Goal: Information Seeking & Learning: Learn about a topic

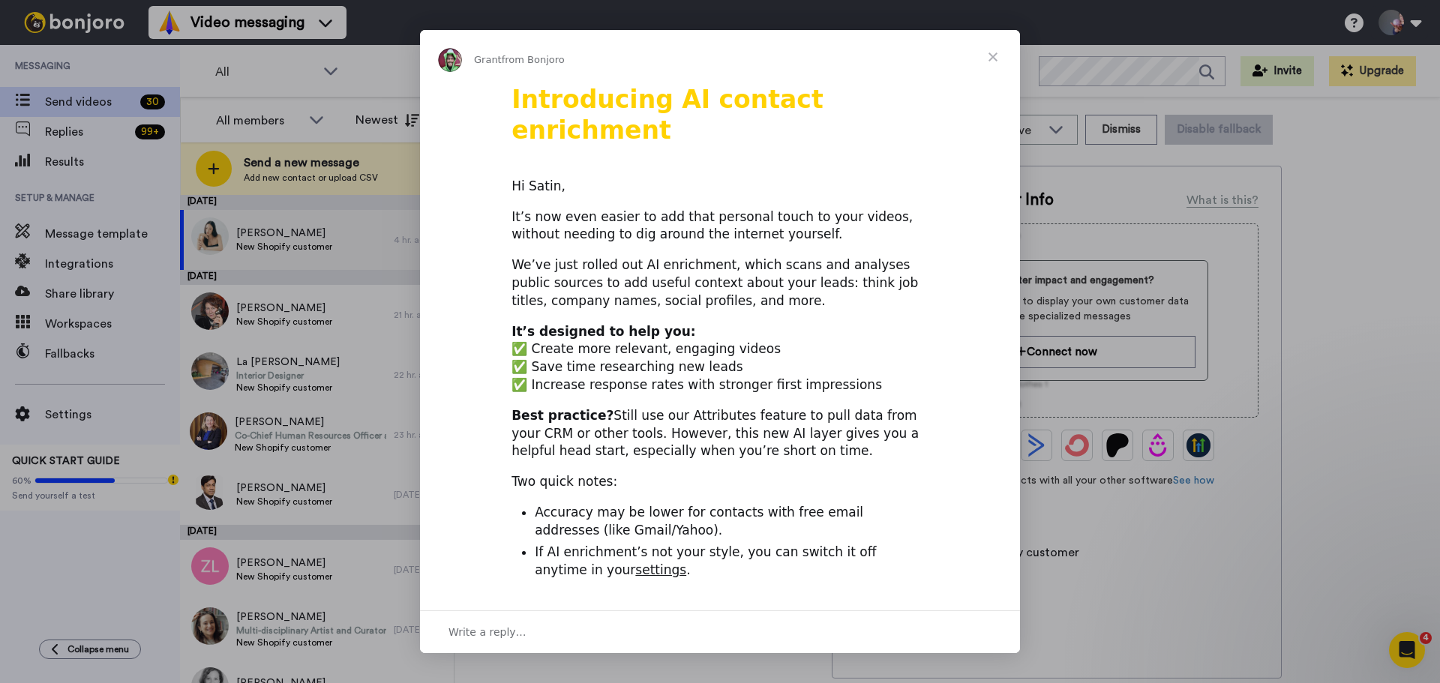
click at [992, 53] on span "Close" at bounding box center [993, 57] width 54 height 54
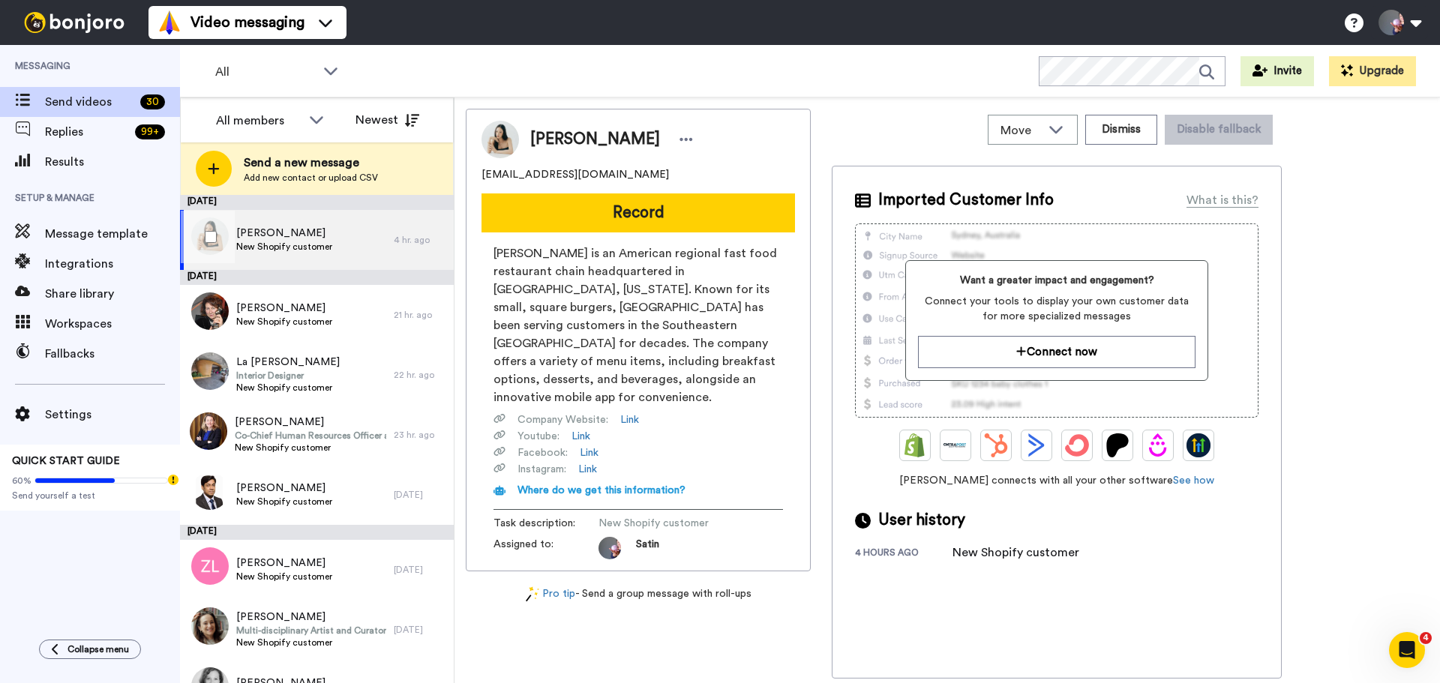
click at [401, 246] on div "[PERSON_NAME] New Shopify customer 4 hr. ago" at bounding box center [317, 240] width 274 height 60
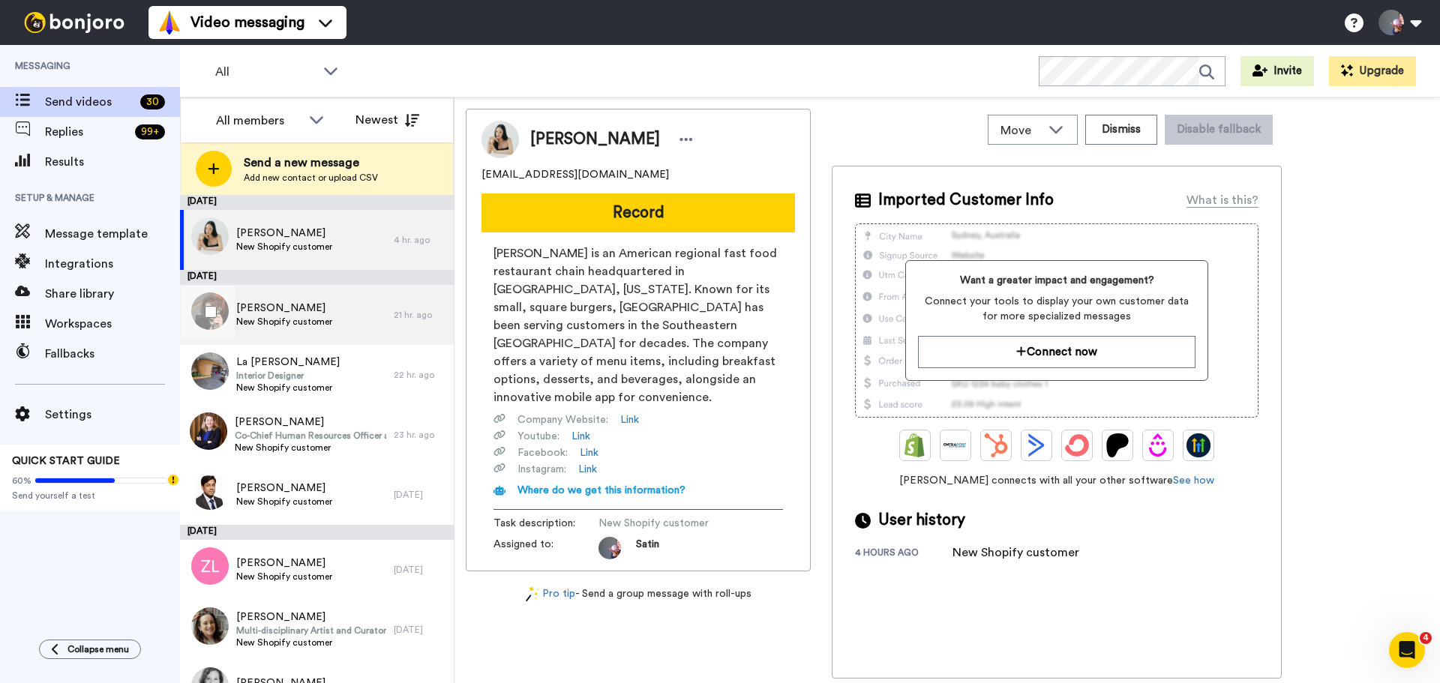
click at [355, 314] on div "[PERSON_NAME] New Shopify customer" at bounding box center [287, 315] width 214 height 60
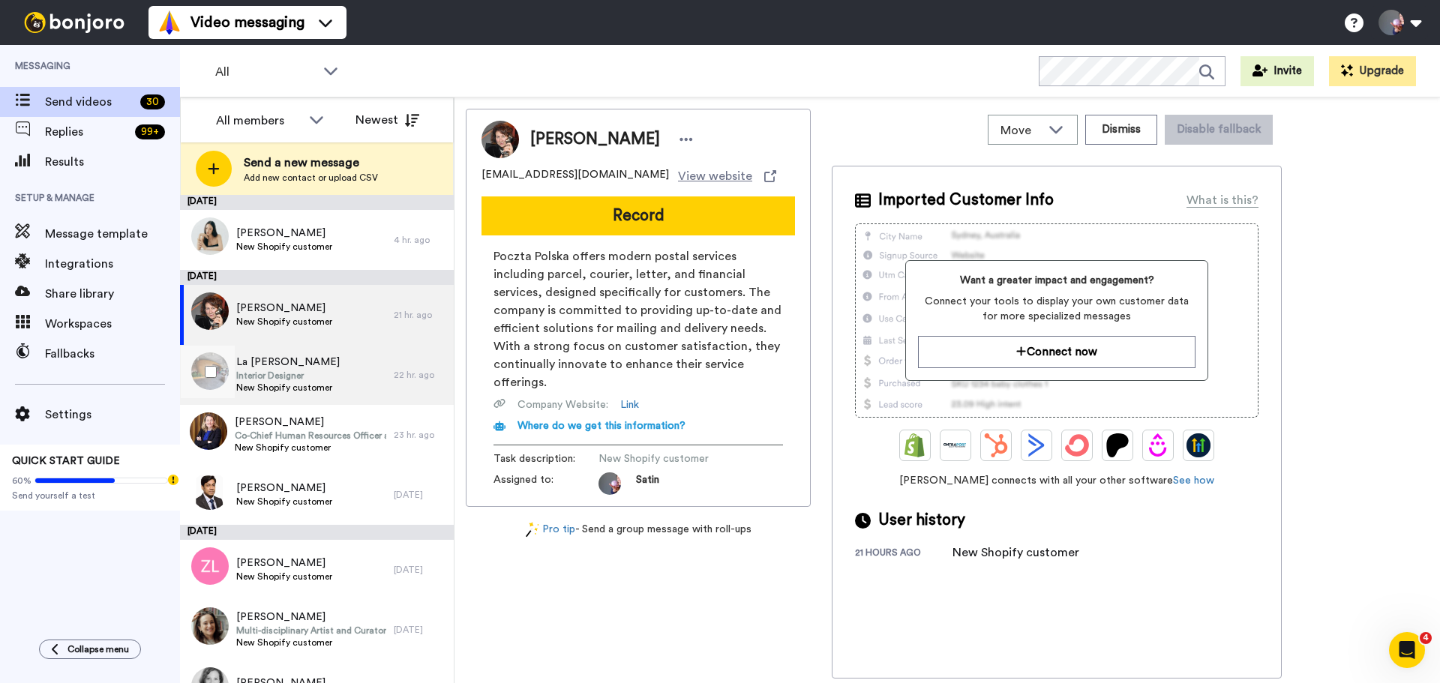
click at [350, 383] on div "La [PERSON_NAME] Interior Designer New Shopify customer" at bounding box center [287, 375] width 214 height 60
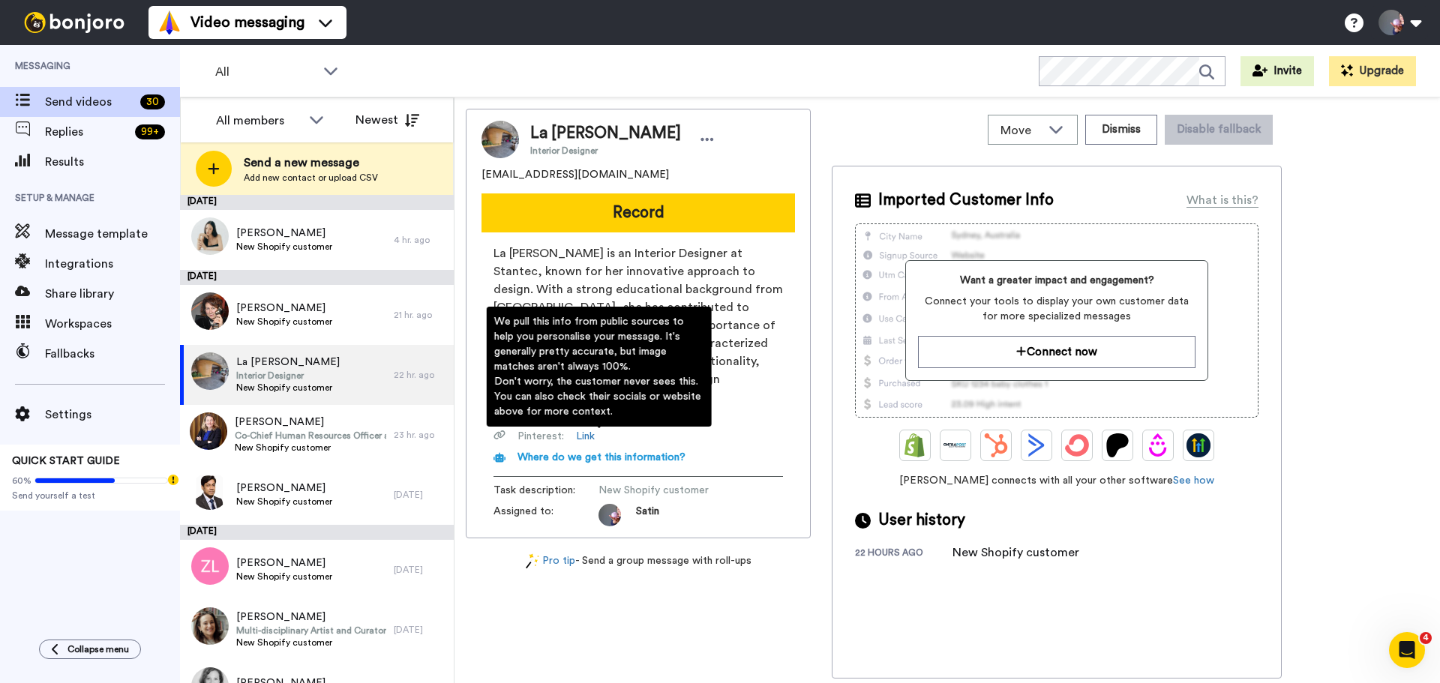
click at [590, 452] on span "Where do we get this information?" at bounding box center [602, 457] width 168 height 11
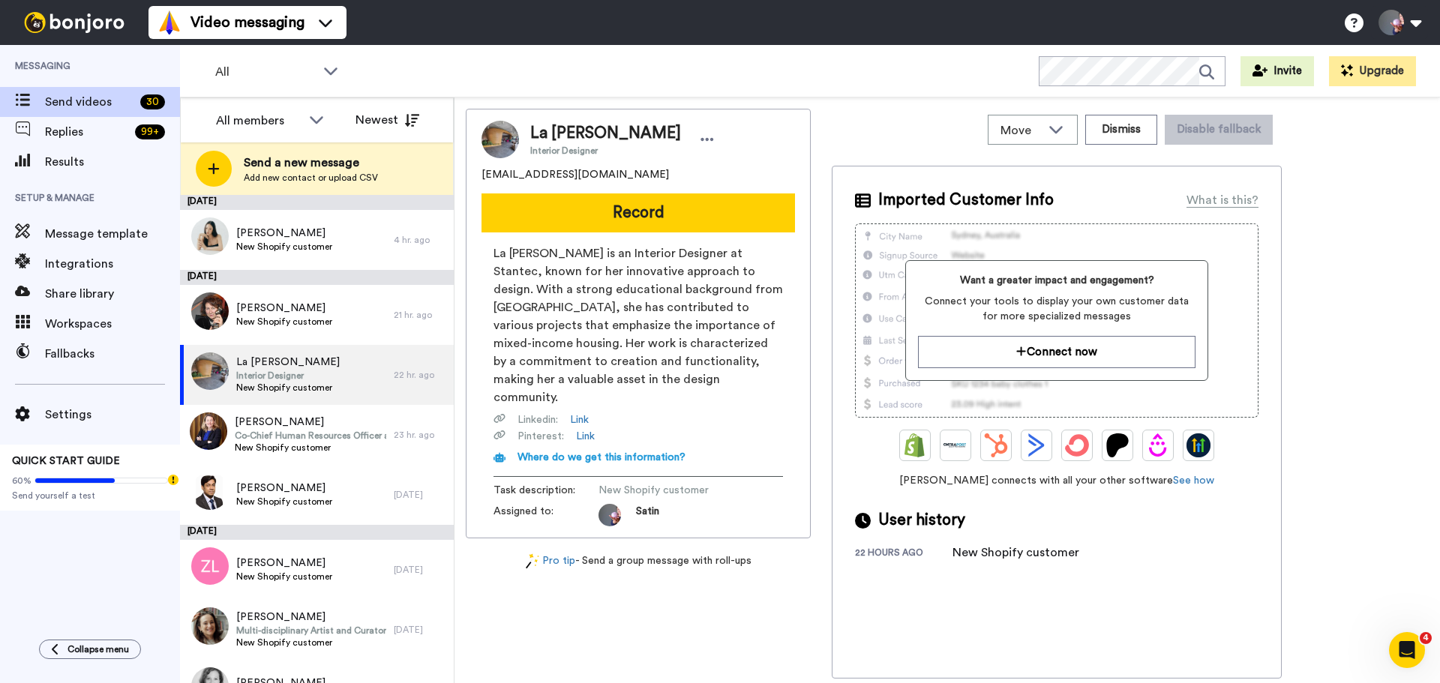
click at [629, 271] on span "La [PERSON_NAME] is an Interior Designer at Stantec, known for her innovative a…" at bounding box center [639, 326] width 290 height 162
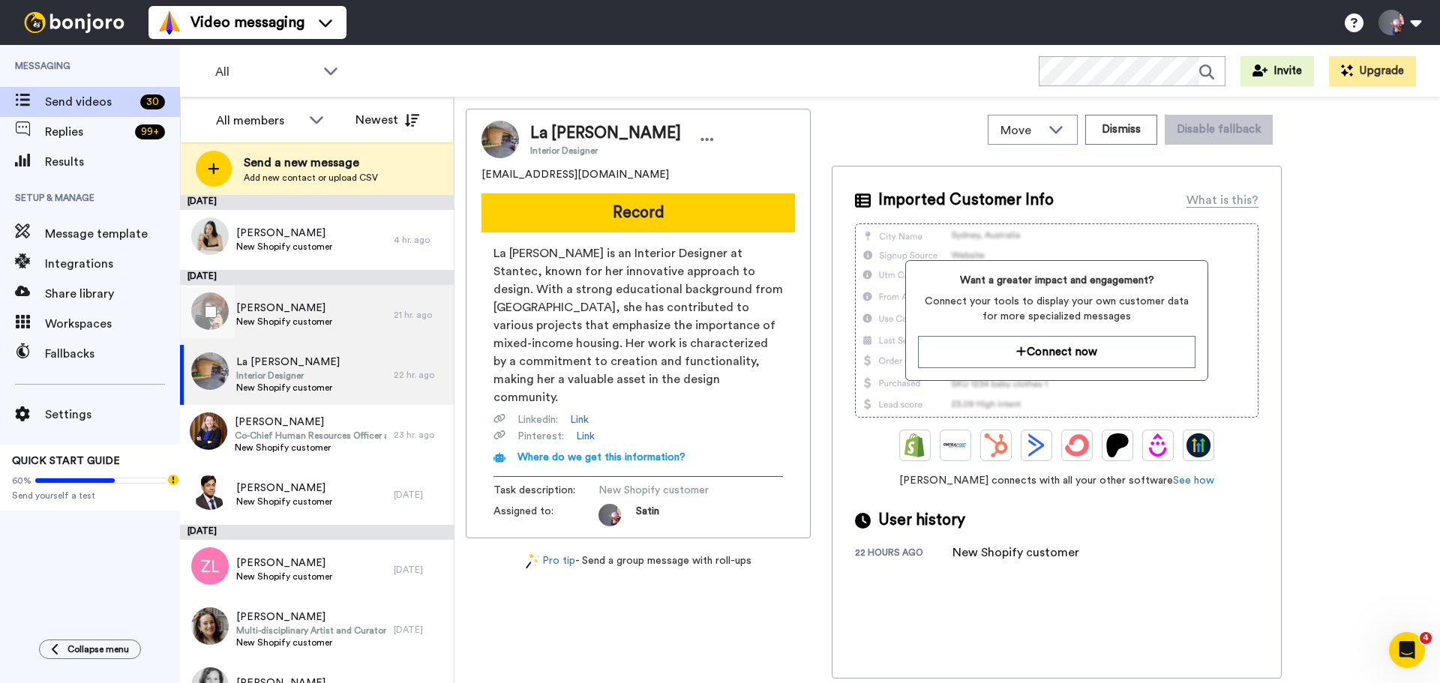
click at [245, 304] on span "[PERSON_NAME]" at bounding box center [284, 308] width 96 height 15
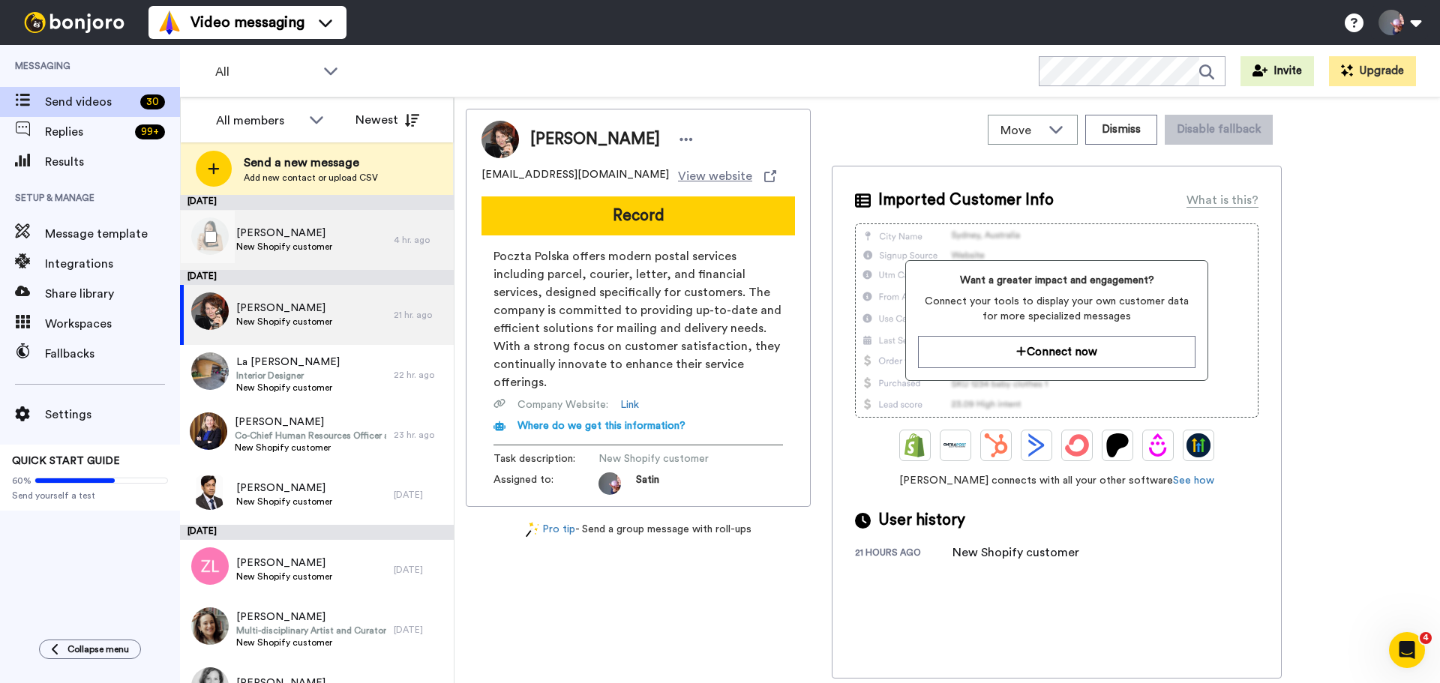
click at [267, 250] on span "New Shopify customer" at bounding box center [284, 247] width 96 height 12
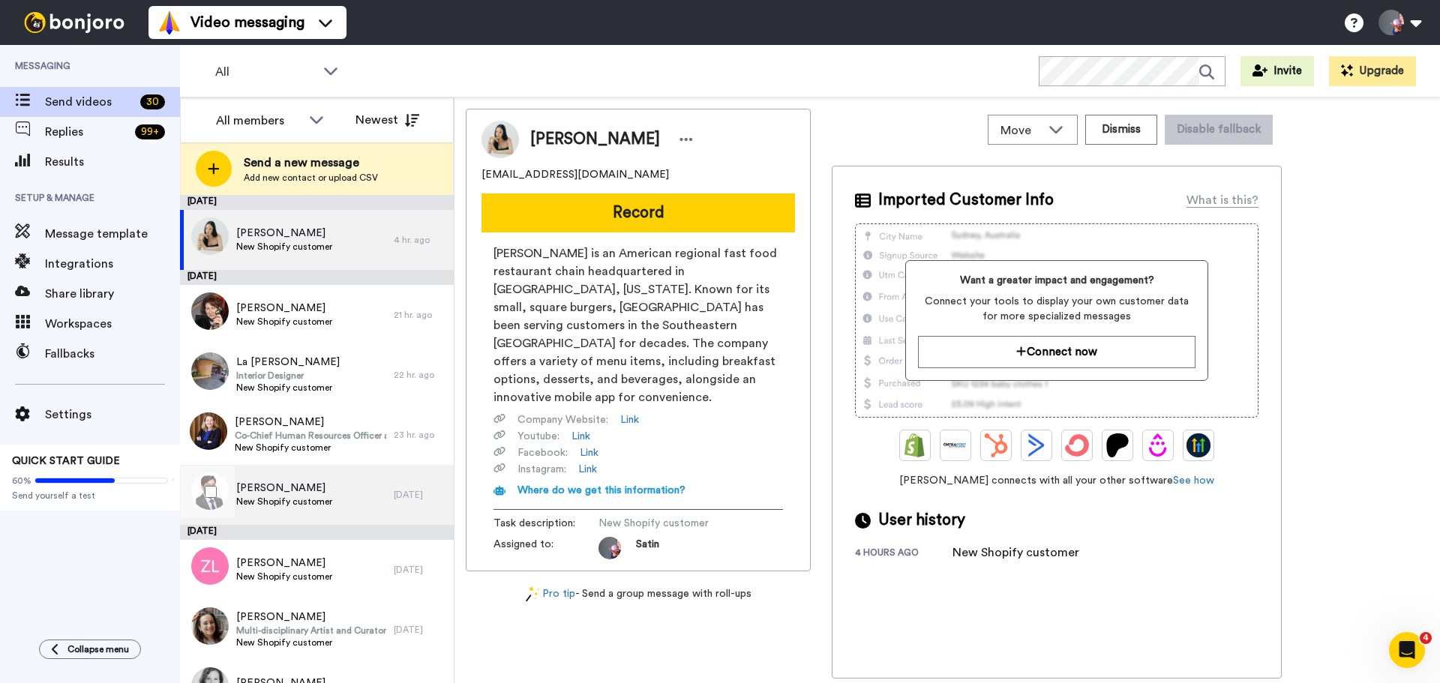
click at [270, 491] on span "[PERSON_NAME]" at bounding box center [284, 488] width 96 height 15
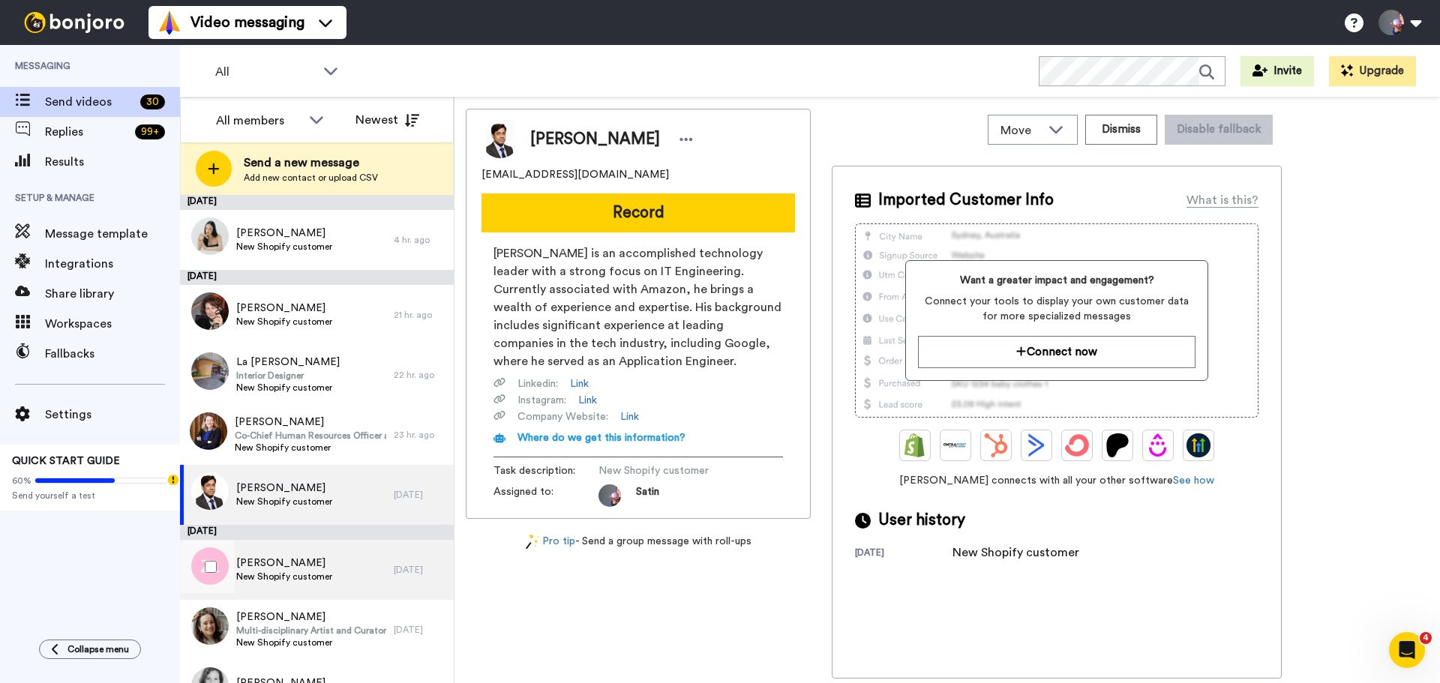
click at [341, 565] on div "[PERSON_NAME] New Shopify customer" at bounding box center [287, 570] width 214 height 60
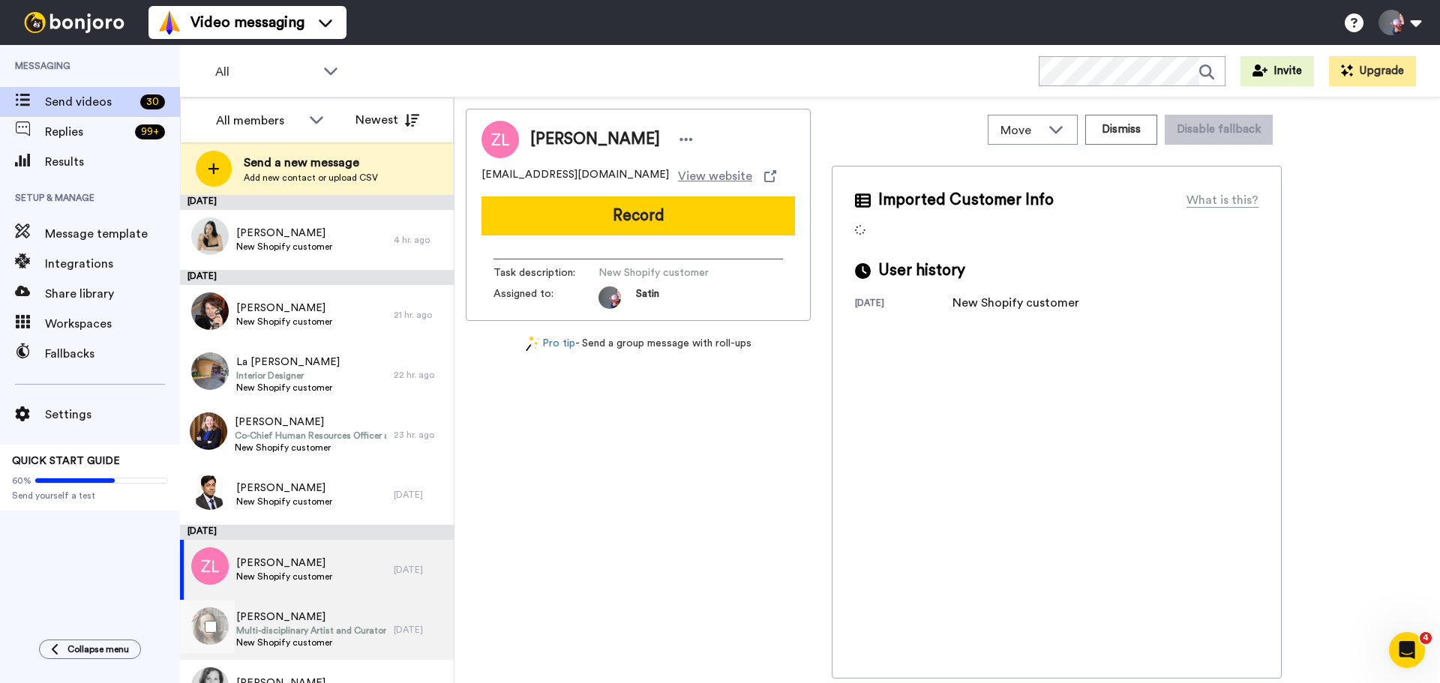
click at [321, 620] on span "[PERSON_NAME]" at bounding box center [311, 617] width 150 height 15
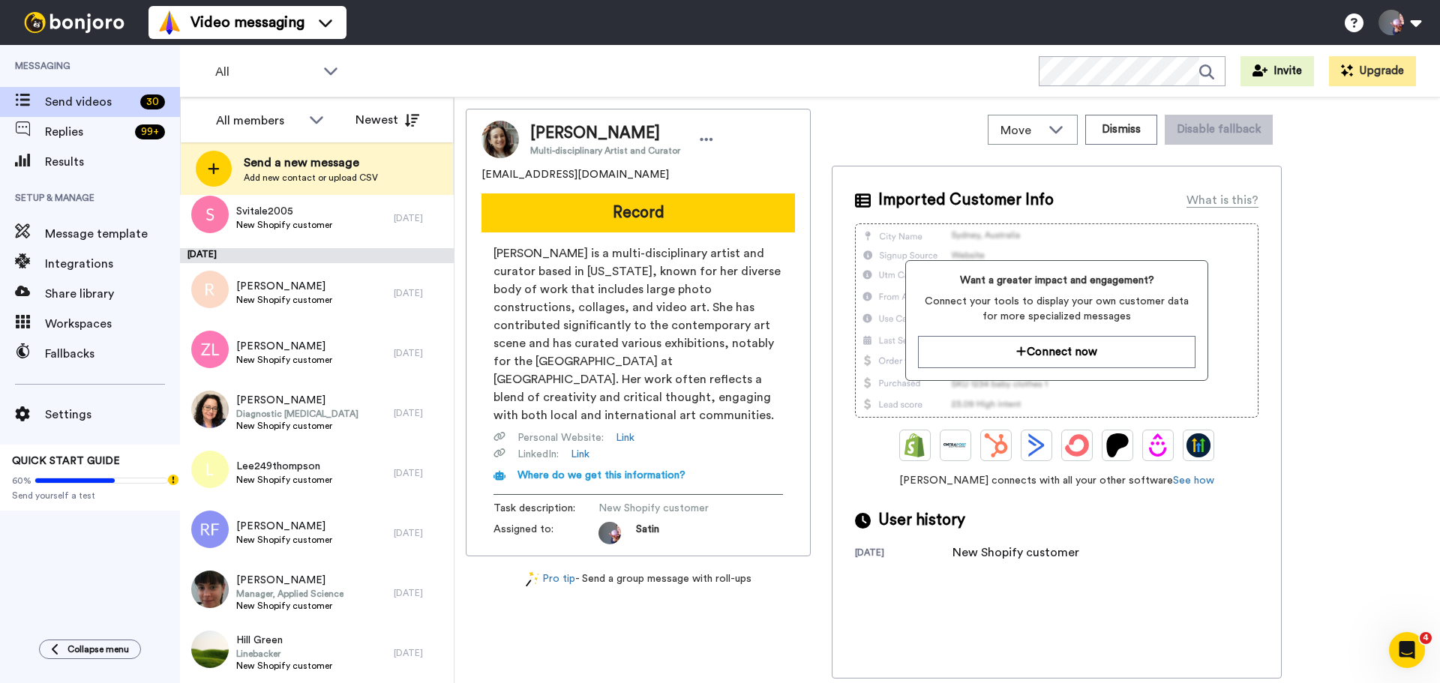
scroll to position [562, 0]
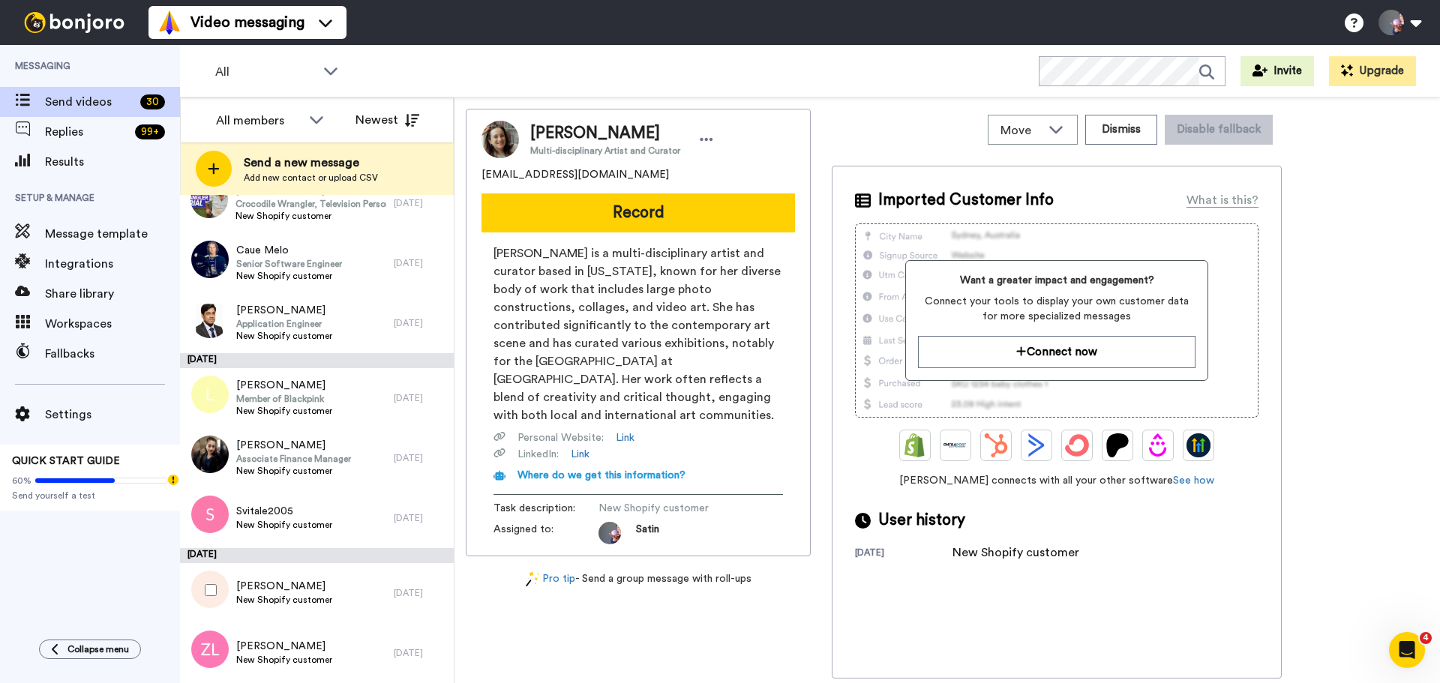
click at [358, 569] on div "[PERSON_NAME] New Shopify customer" at bounding box center [287, 593] width 214 height 60
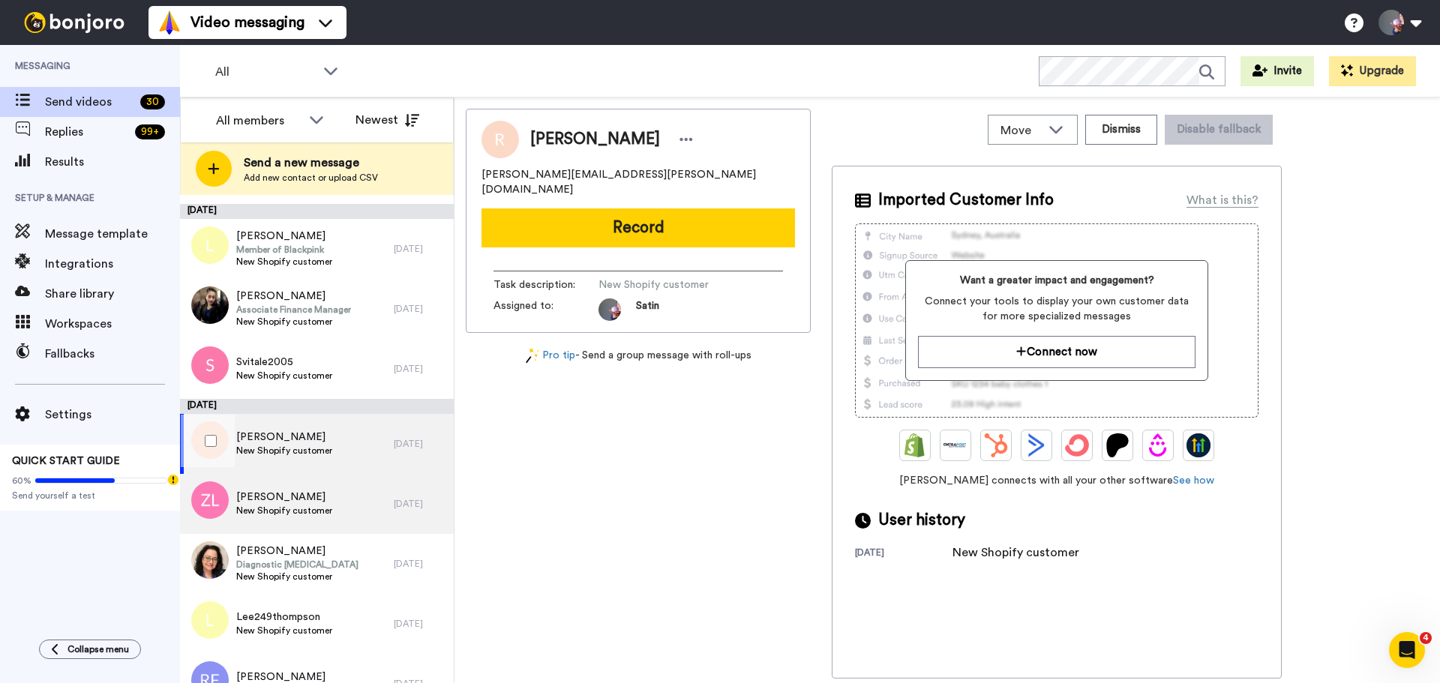
scroll to position [712, 0]
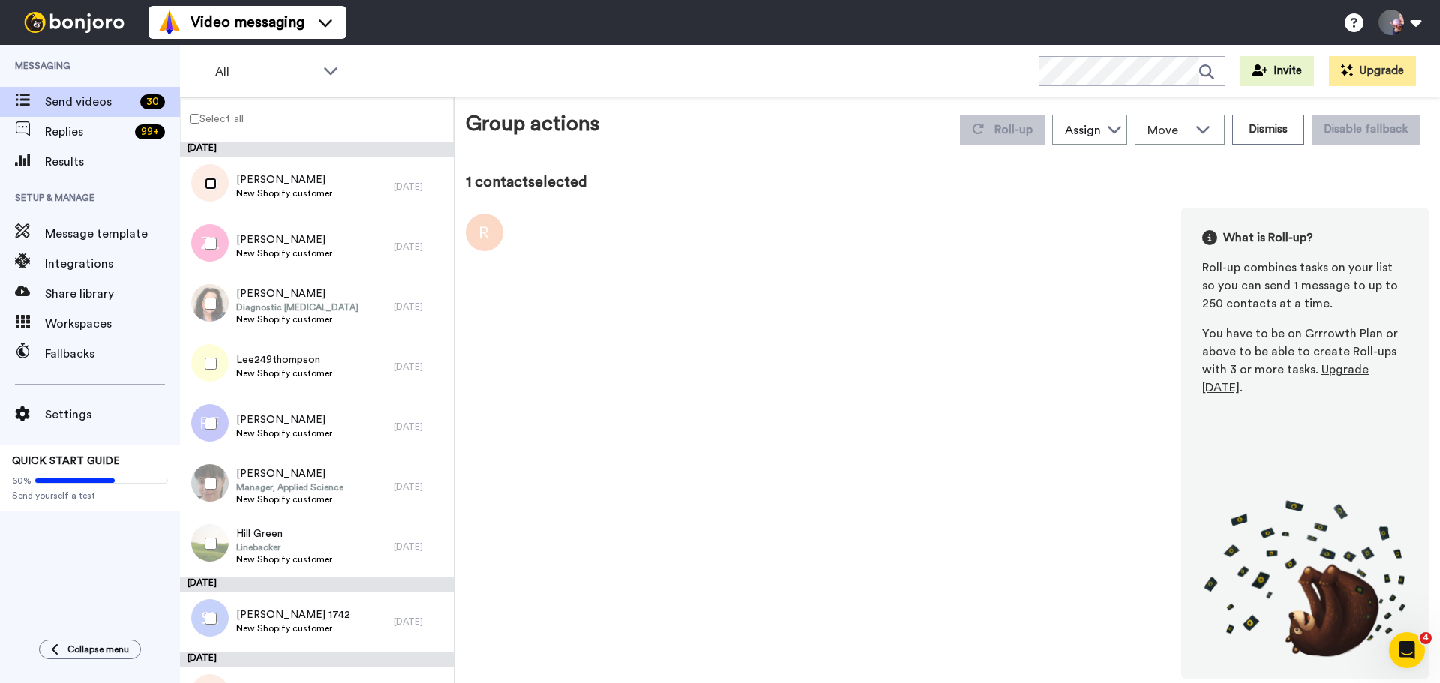
scroll to position [937, 0]
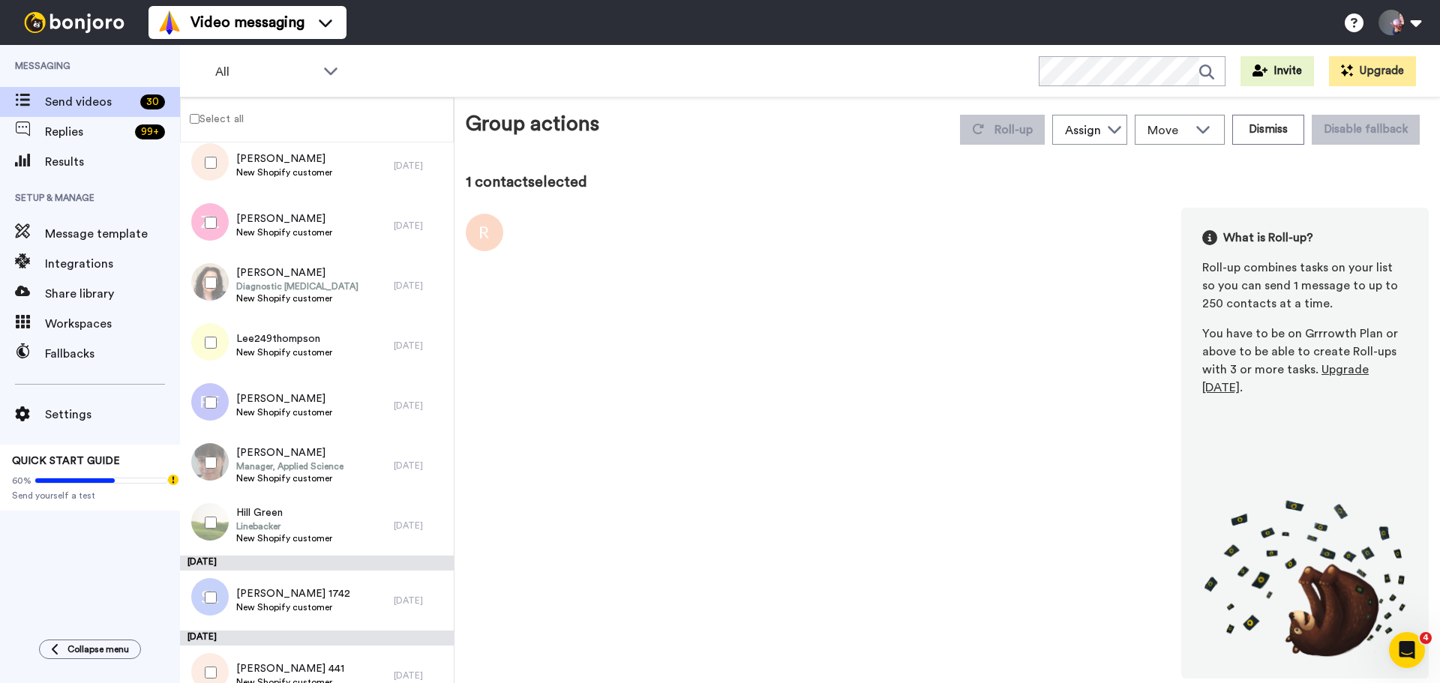
click at [209, 350] on div at bounding box center [208, 343] width 54 height 53
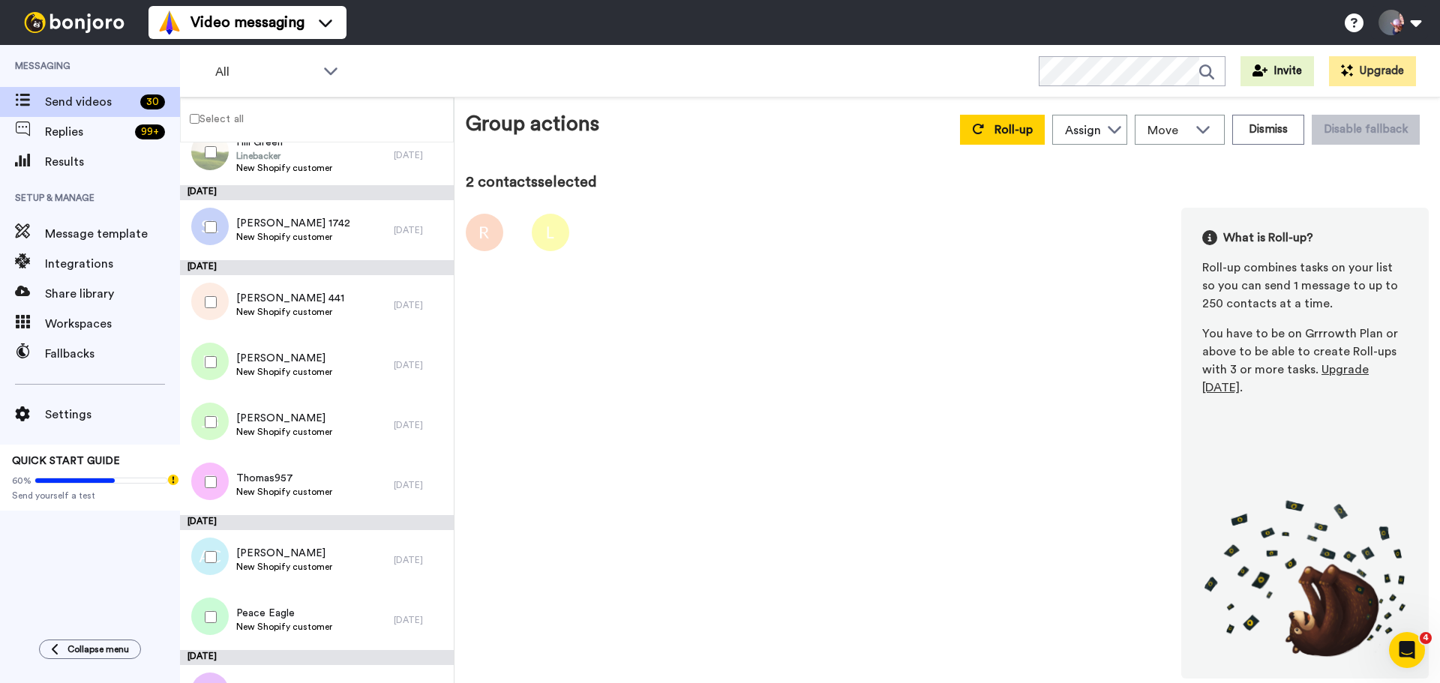
scroll to position [1312, 0]
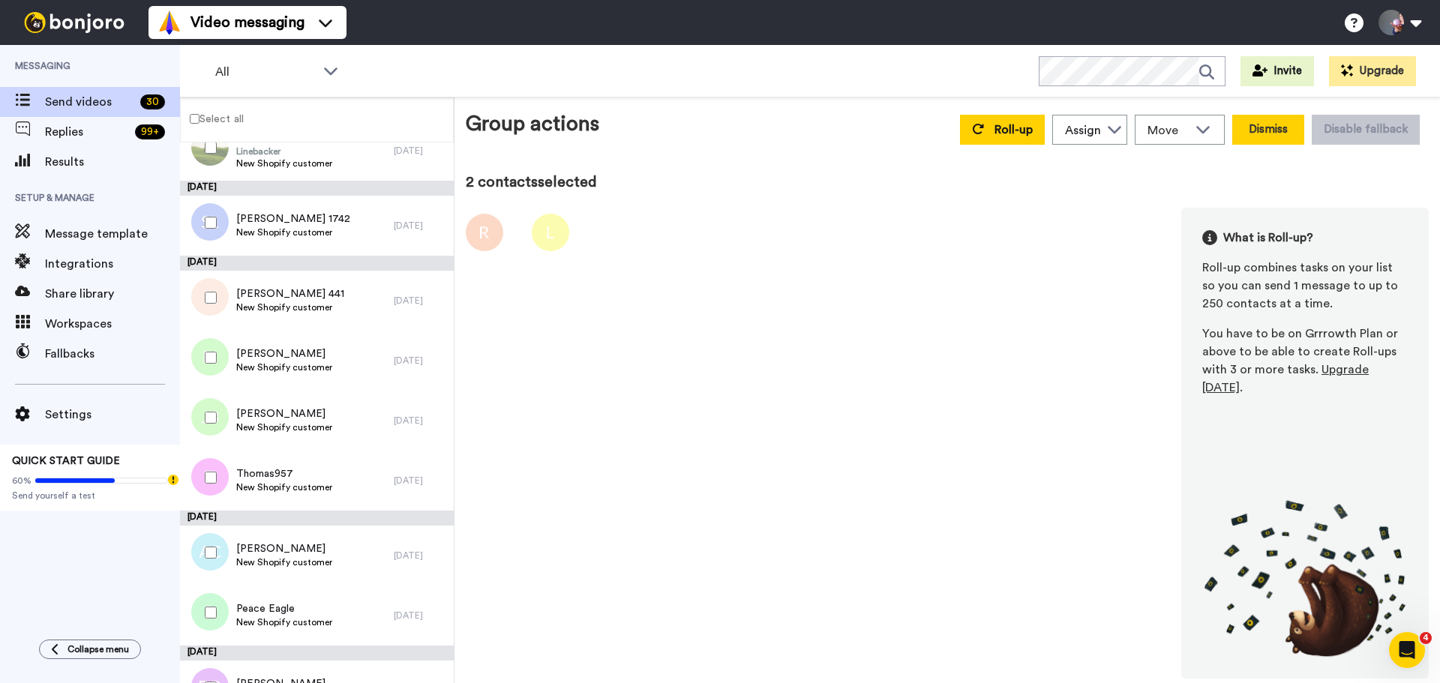
click at [1288, 130] on button "Dismiss" at bounding box center [1268, 130] width 72 height 30
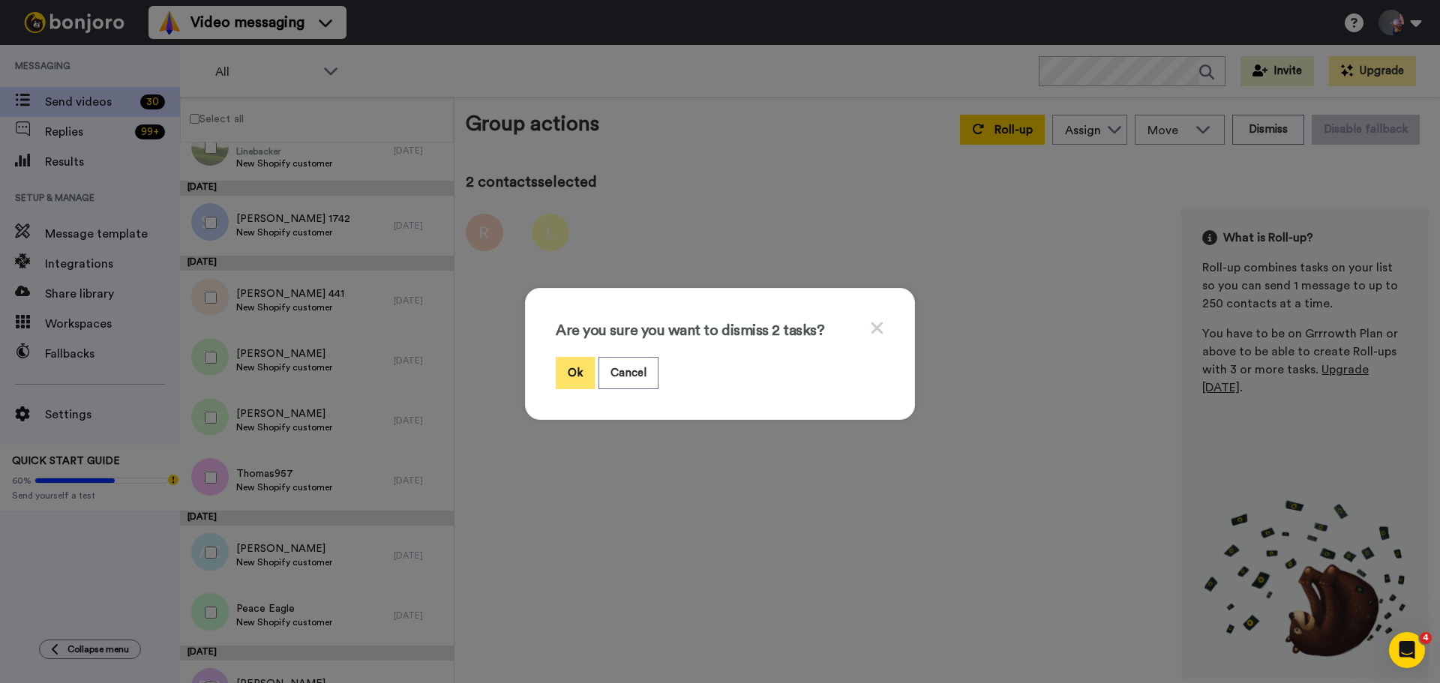
click at [572, 375] on button "Ok" at bounding box center [575, 373] width 39 height 32
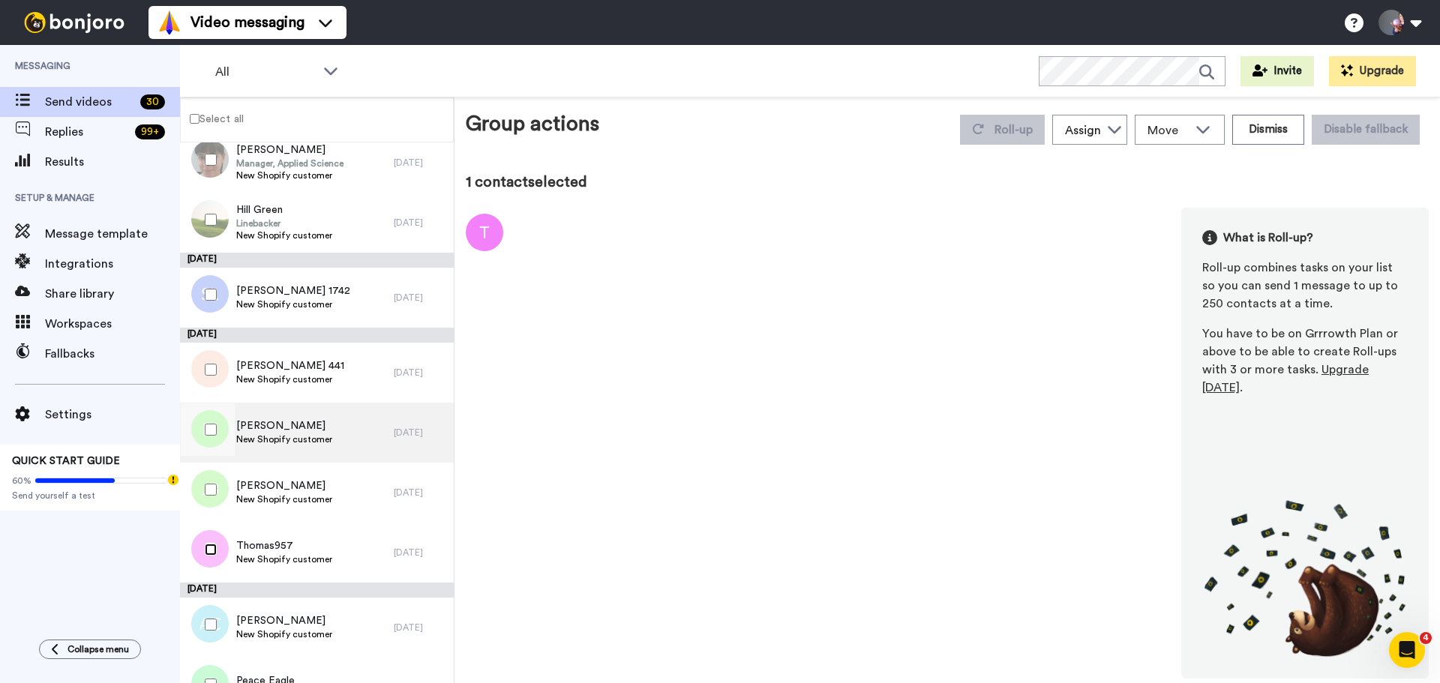
scroll to position [1064, 0]
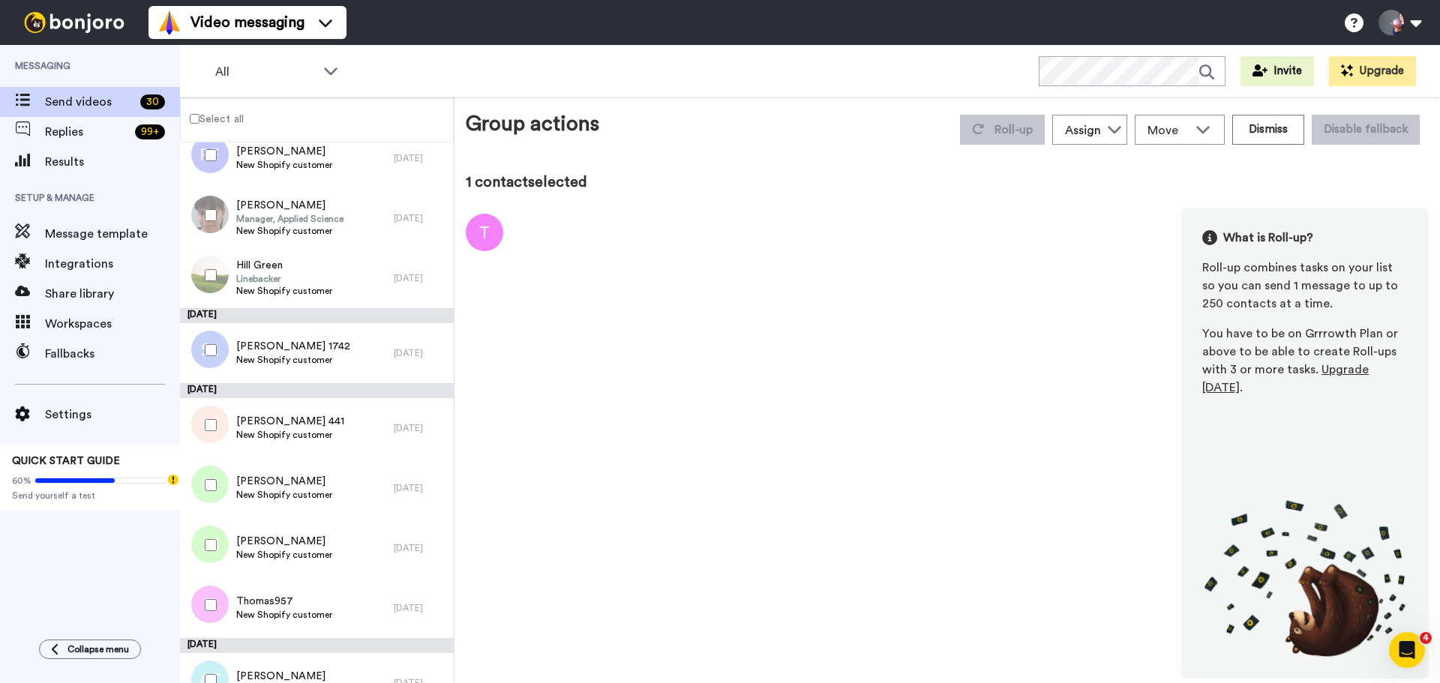
click at [204, 426] on div at bounding box center [208, 425] width 54 height 53
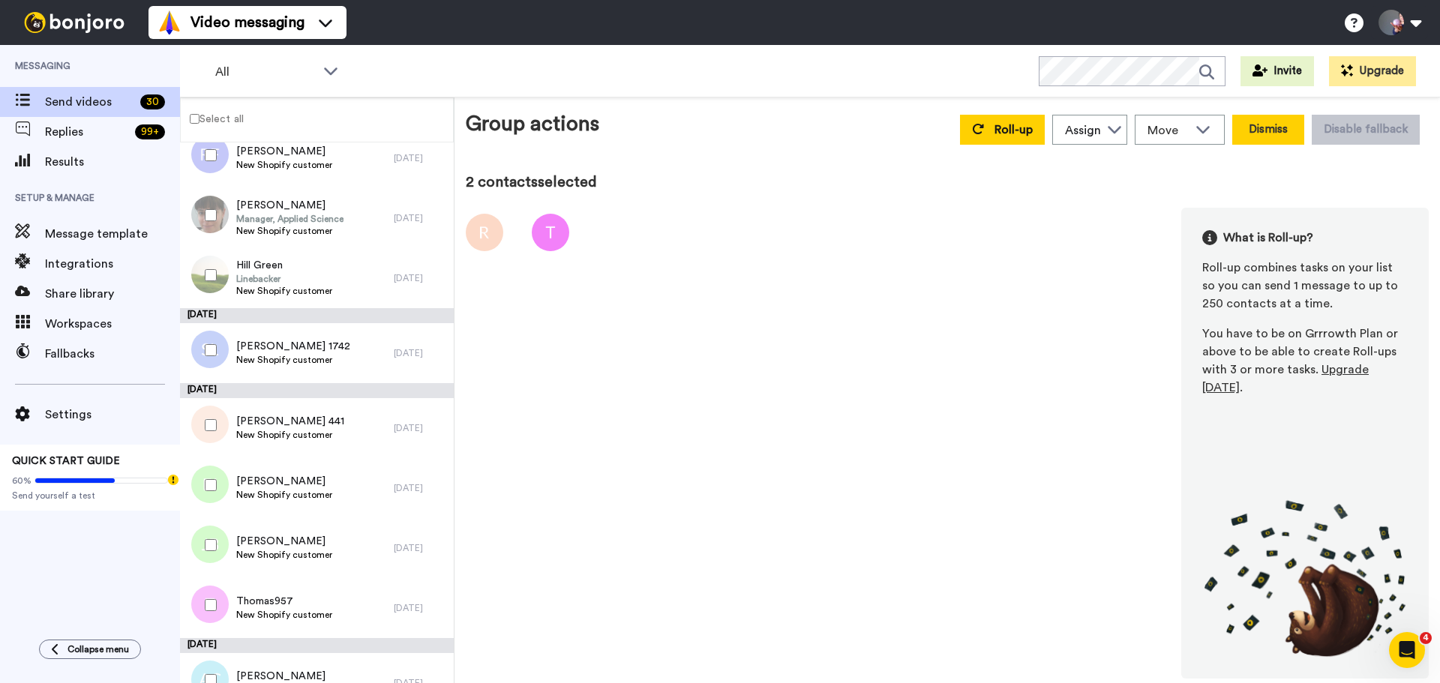
click at [1260, 134] on button "Dismiss" at bounding box center [1268, 130] width 72 height 30
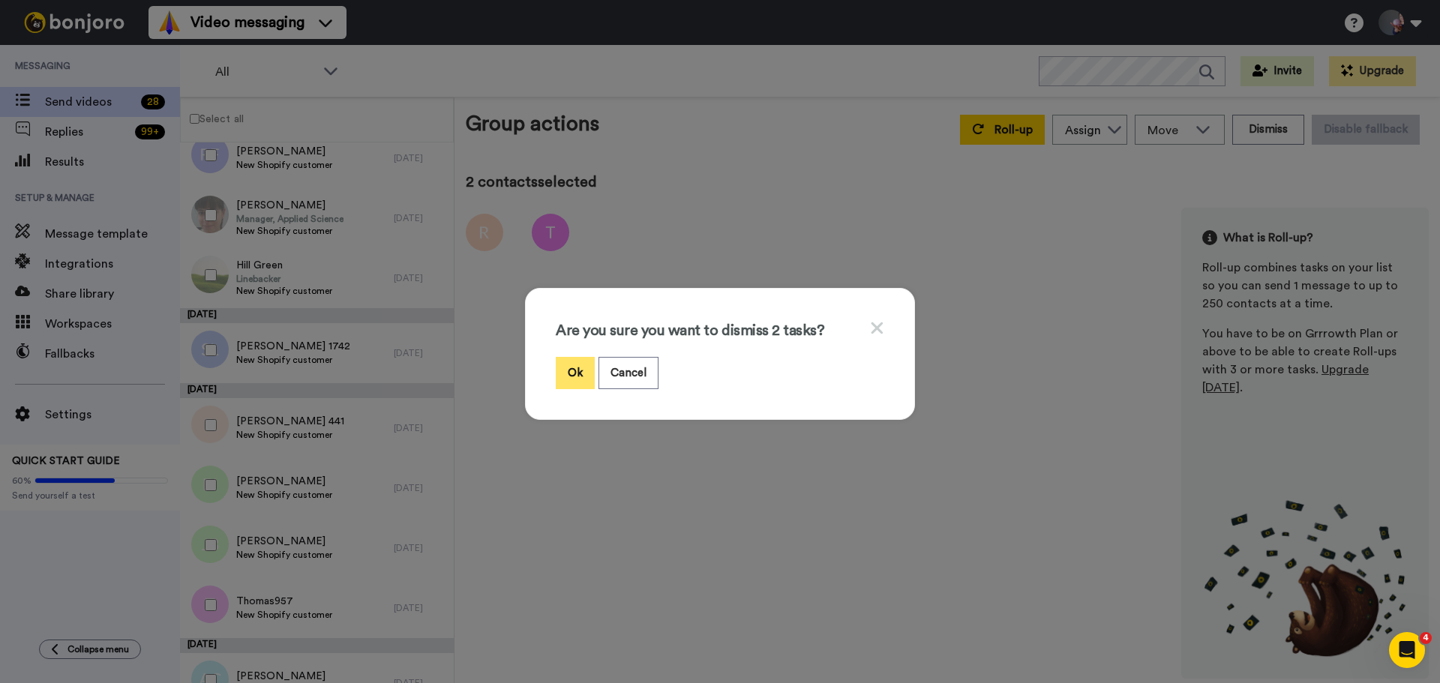
click at [575, 376] on button "Ok" at bounding box center [575, 373] width 39 height 32
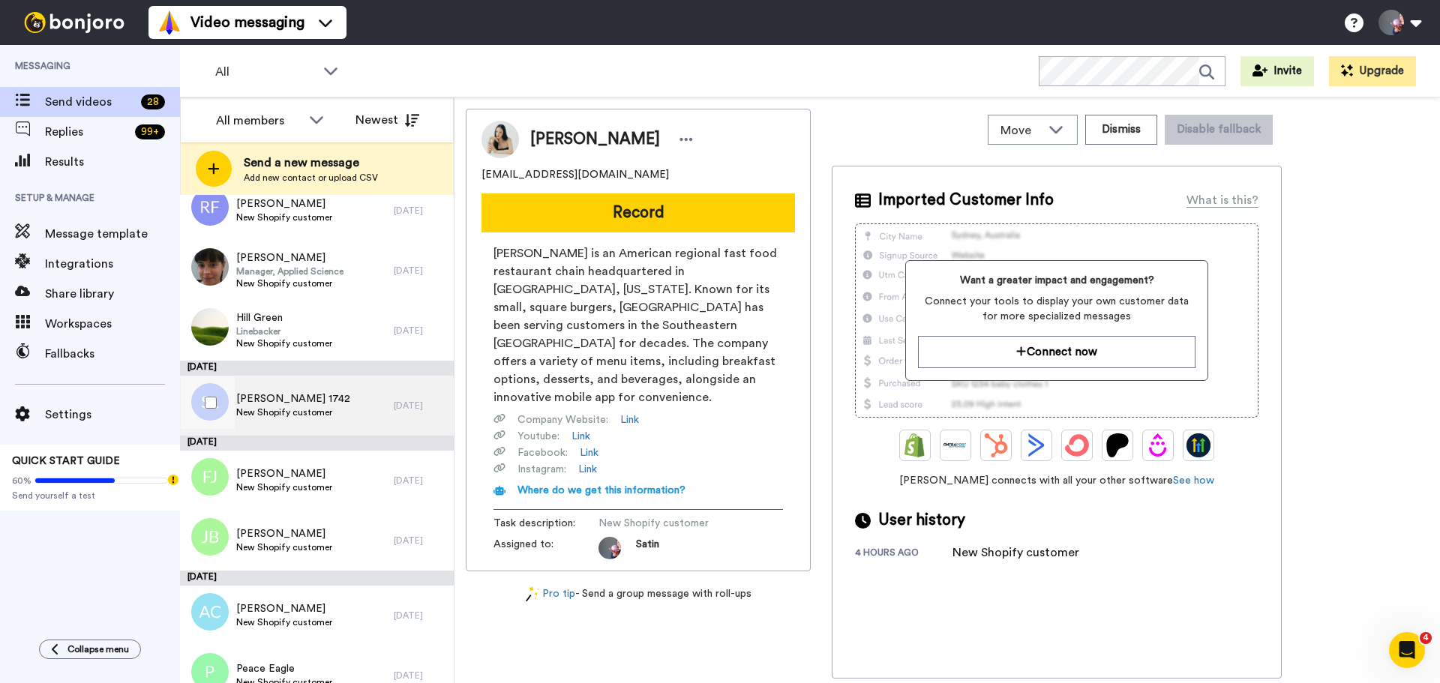
click at [297, 413] on span "New Shopify customer" at bounding box center [293, 413] width 114 height 12
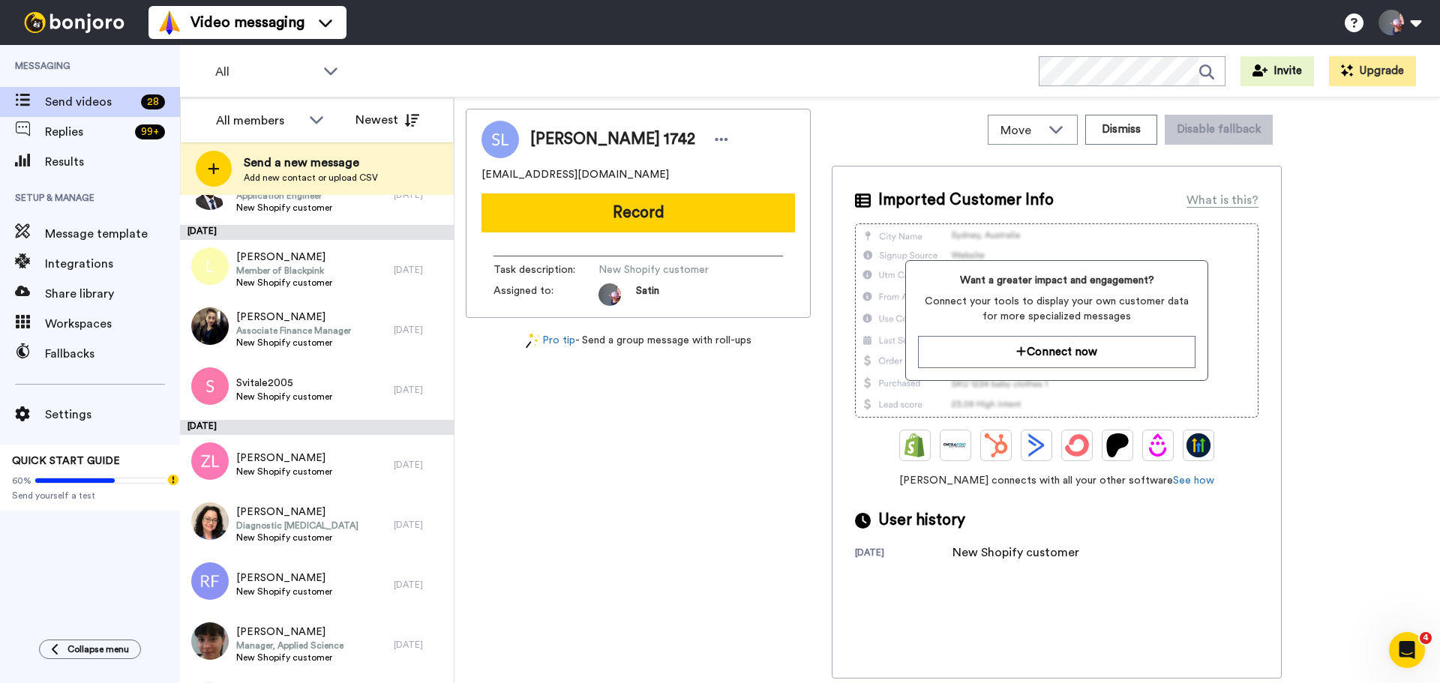
scroll to position [689, 0]
click at [281, 517] on span "[PERSON_NAME]" at bounding box center [297, 513] width 122 height 15
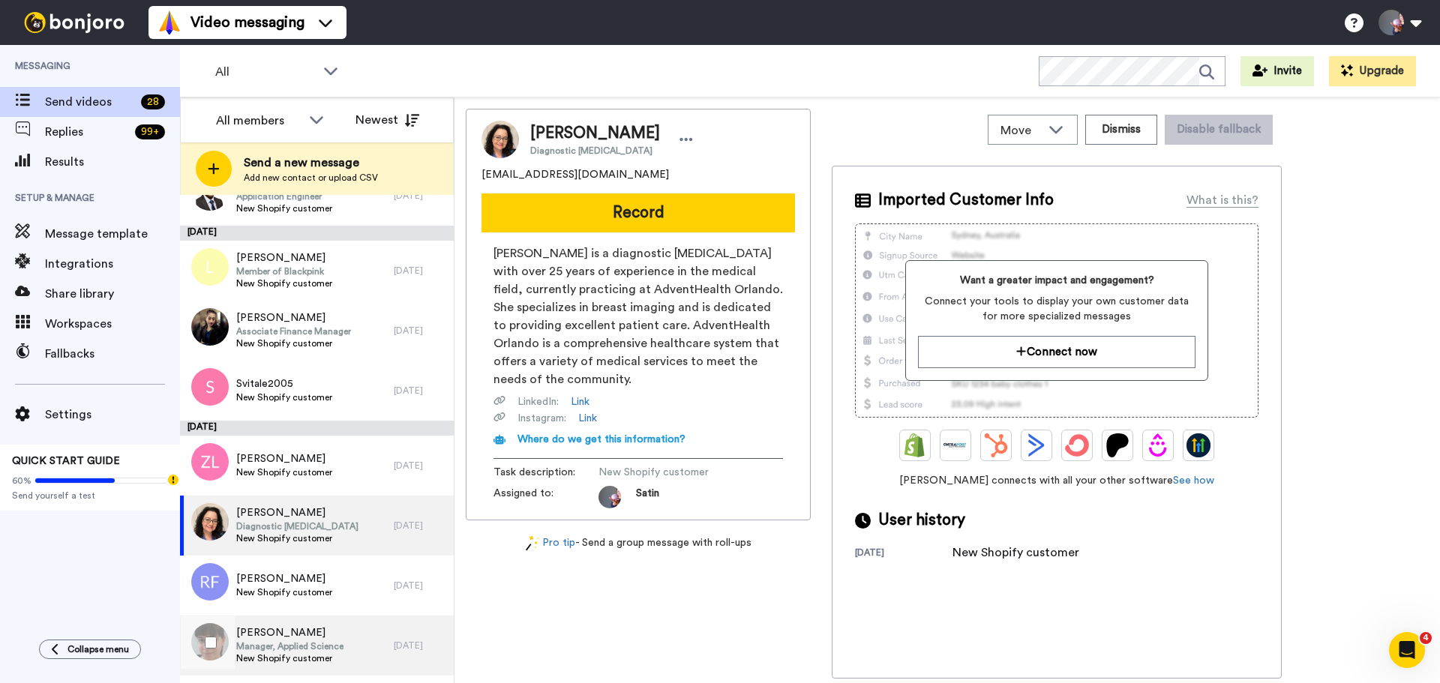
click at [273, 643] on span "Manager, Applied Science" at bounding box center [289, 647] width 107 height 12
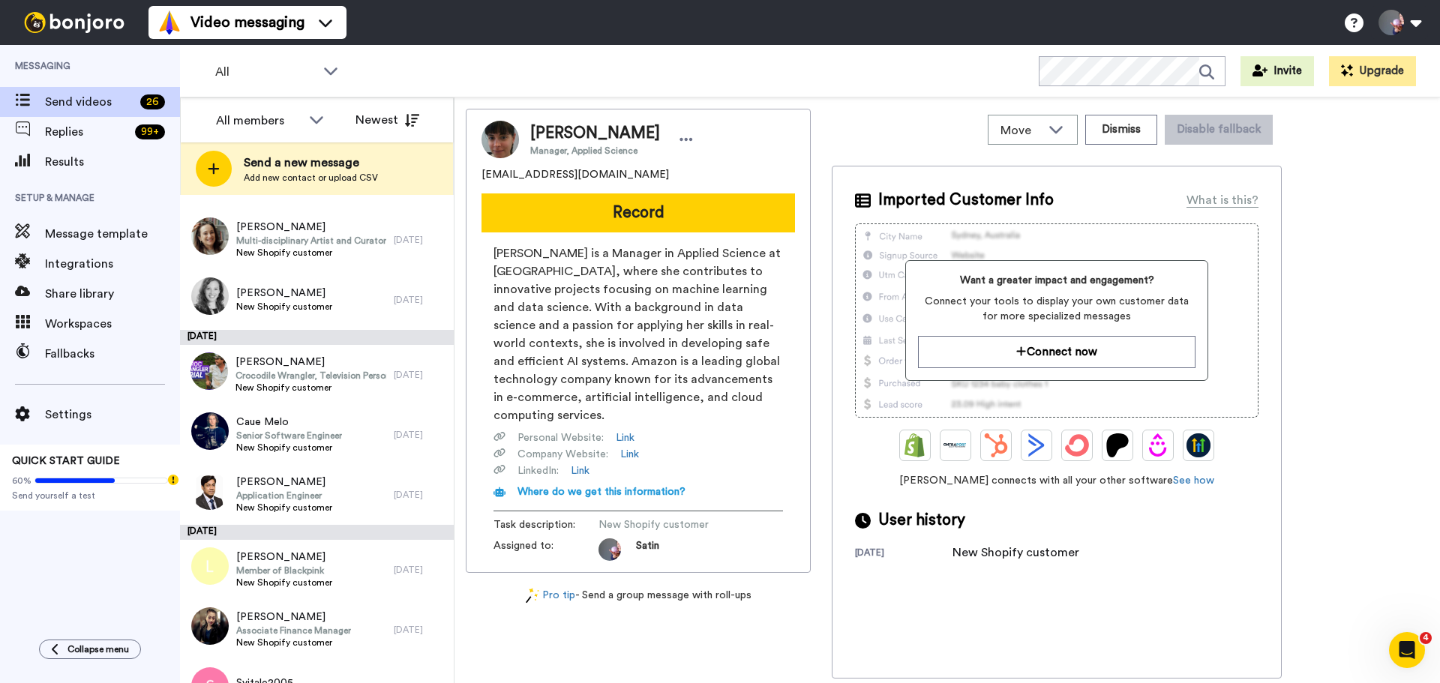
scroll to position [389, 0]
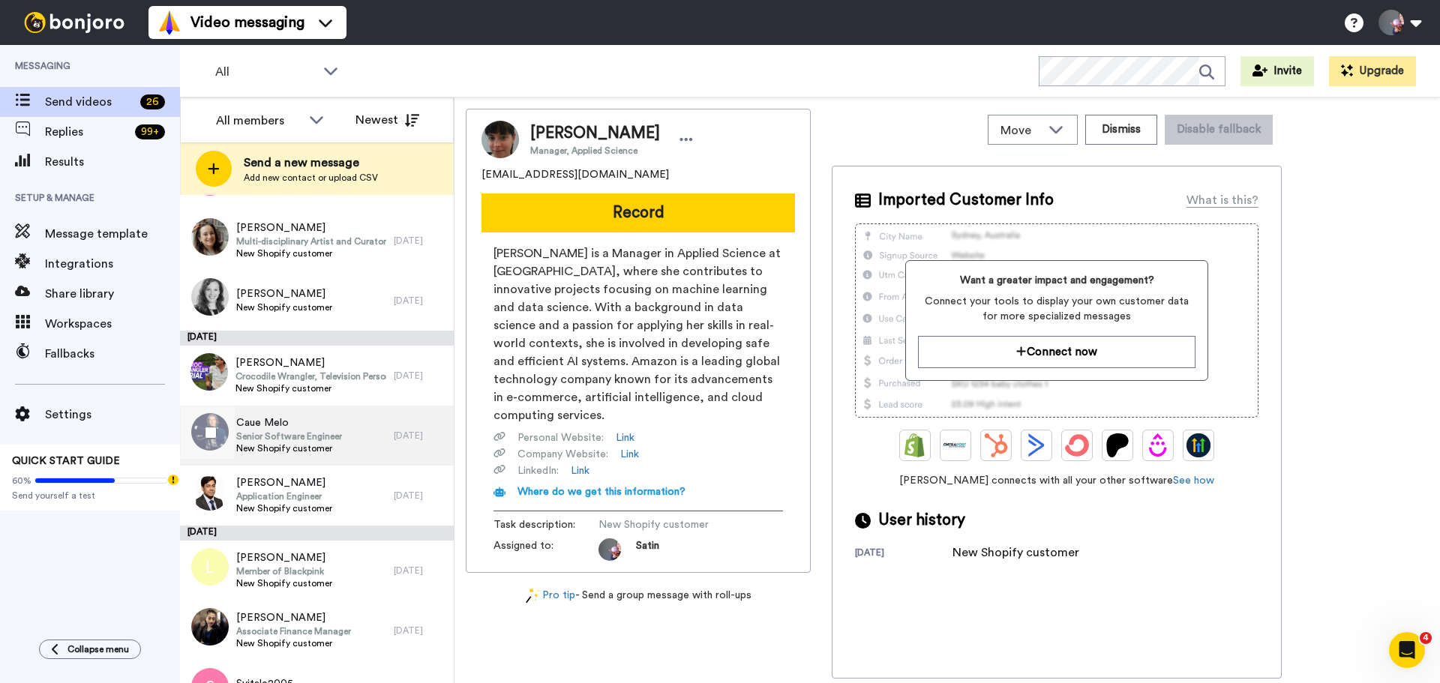
click at [325, 439] on span "Senior Software Engineer" at bounding box center [289, 437] width 106 height 12
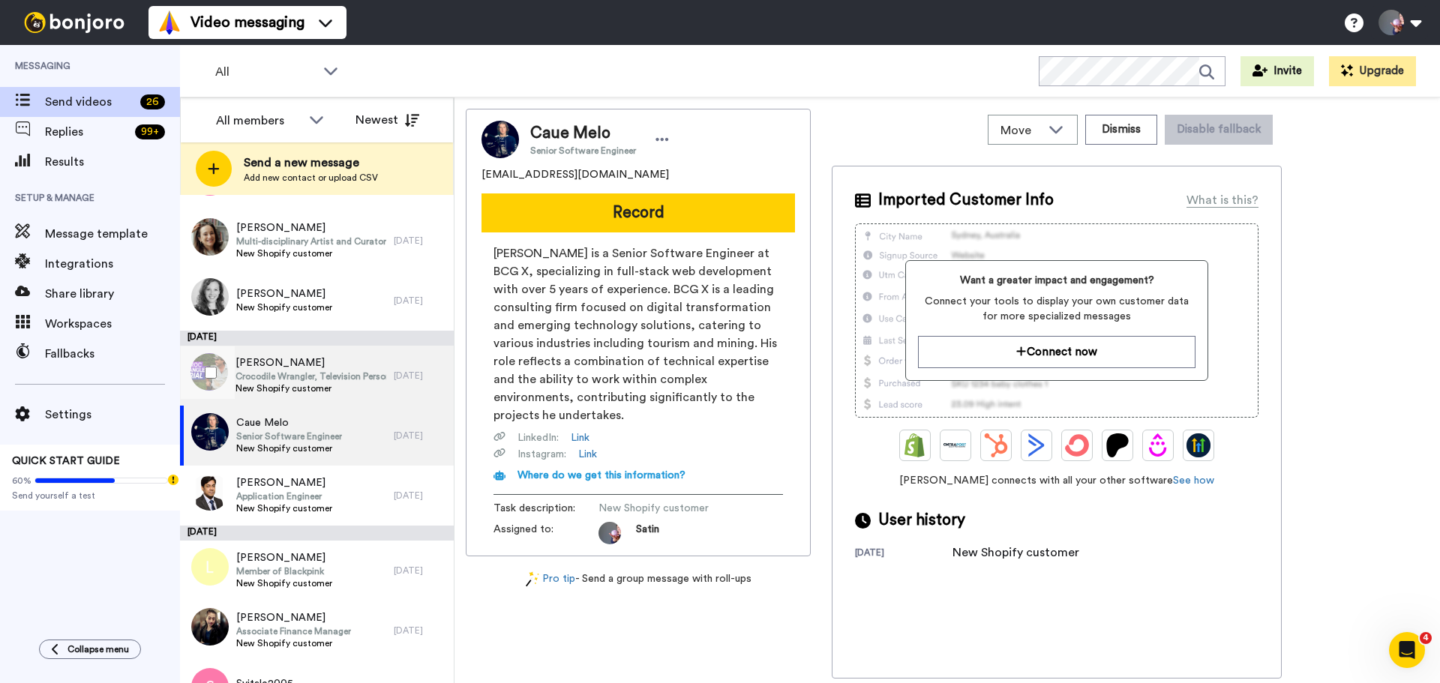
click at [320, 386] on span "New Shopify customer" at bounding box center [311, 389] width 151 height 12
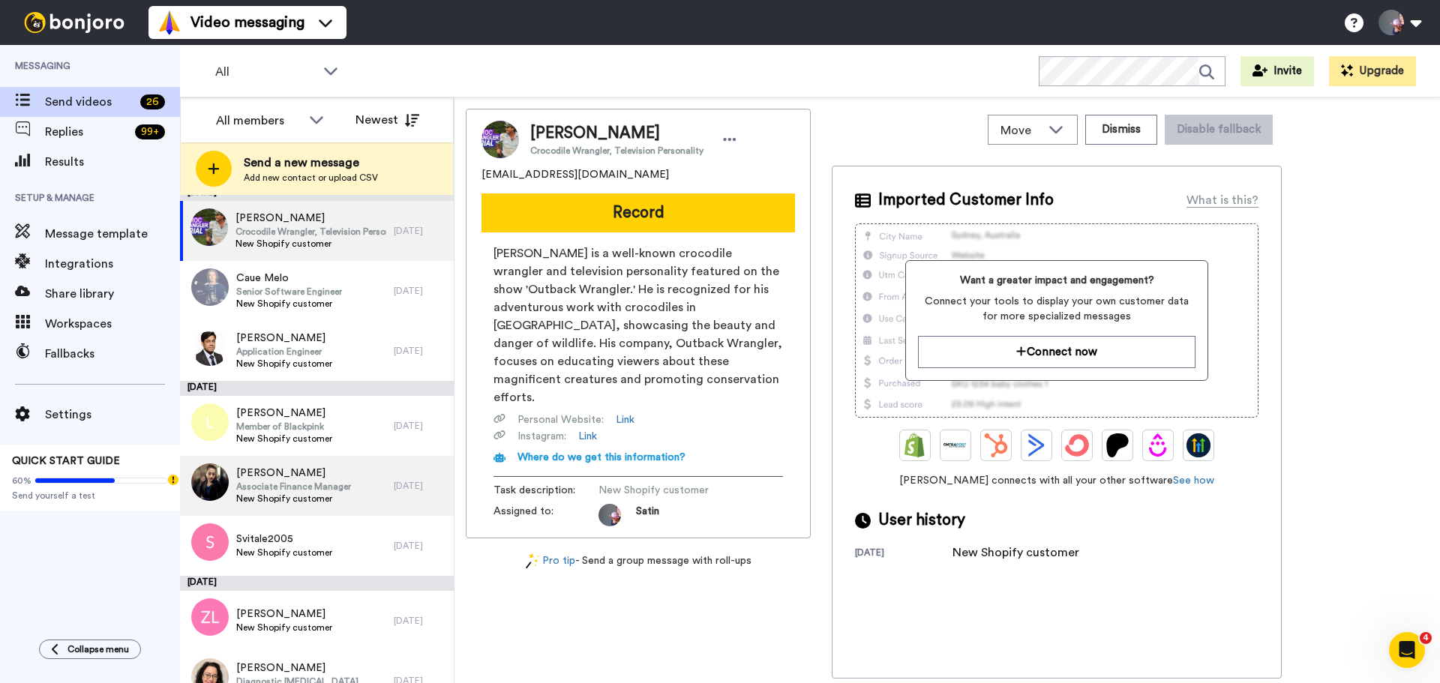
scroll to position [539, 0]
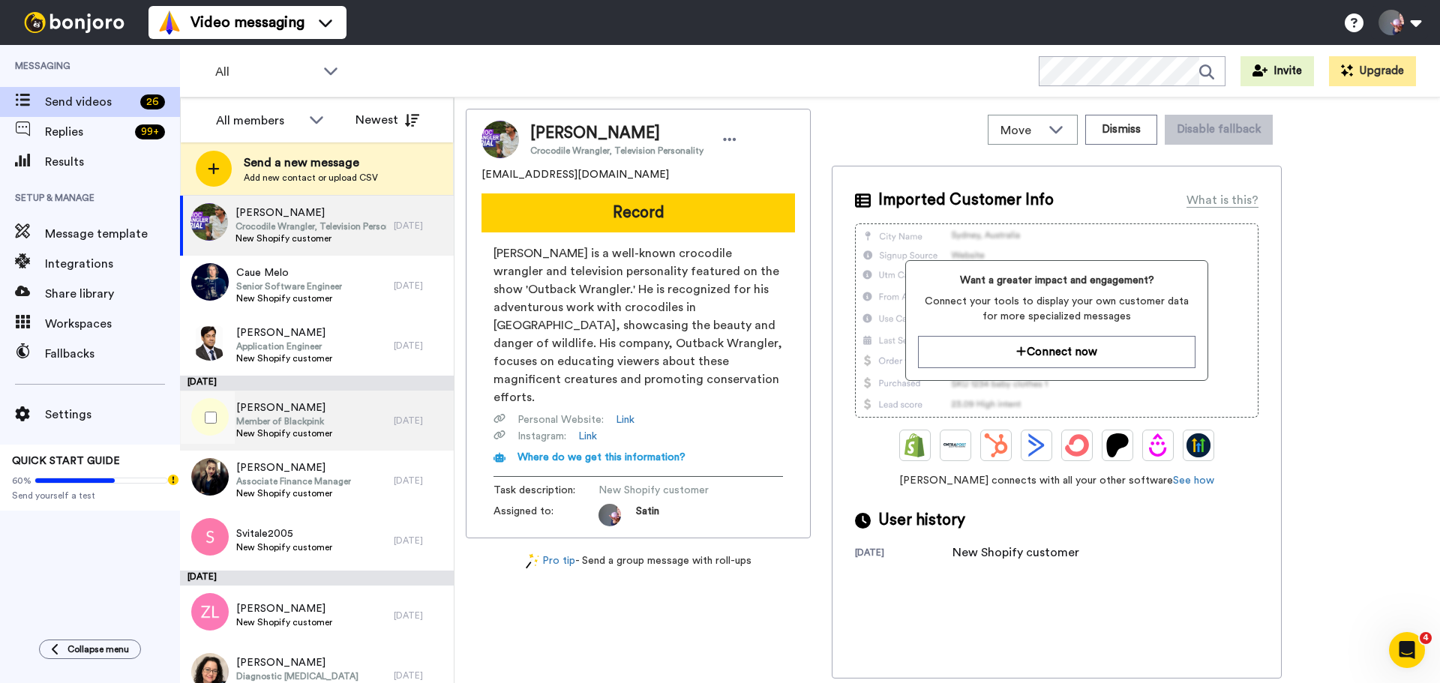
click at [311, 432] on span "New Shopify customer" at bounding box center [284, 434] width 96 height 12
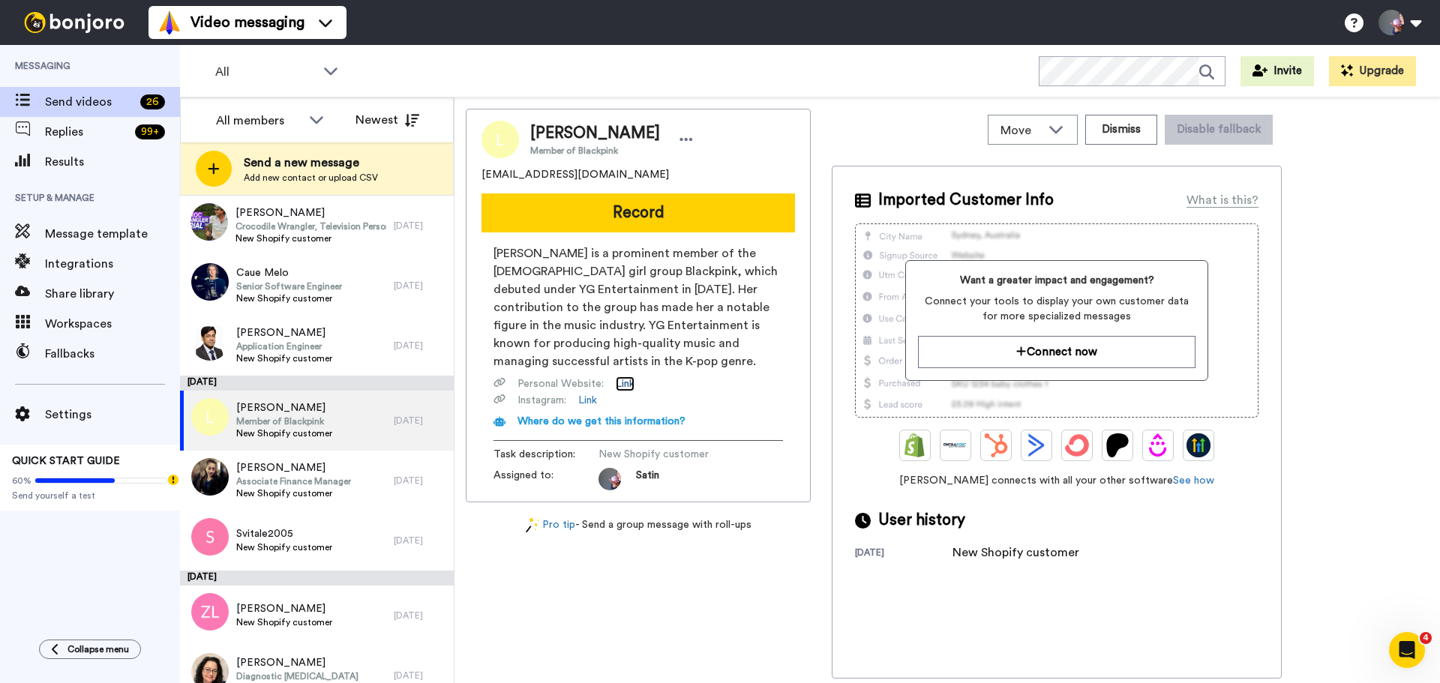
click at [628, 383] on link "Link" at bounding box center [625, 384] width 19 height 15
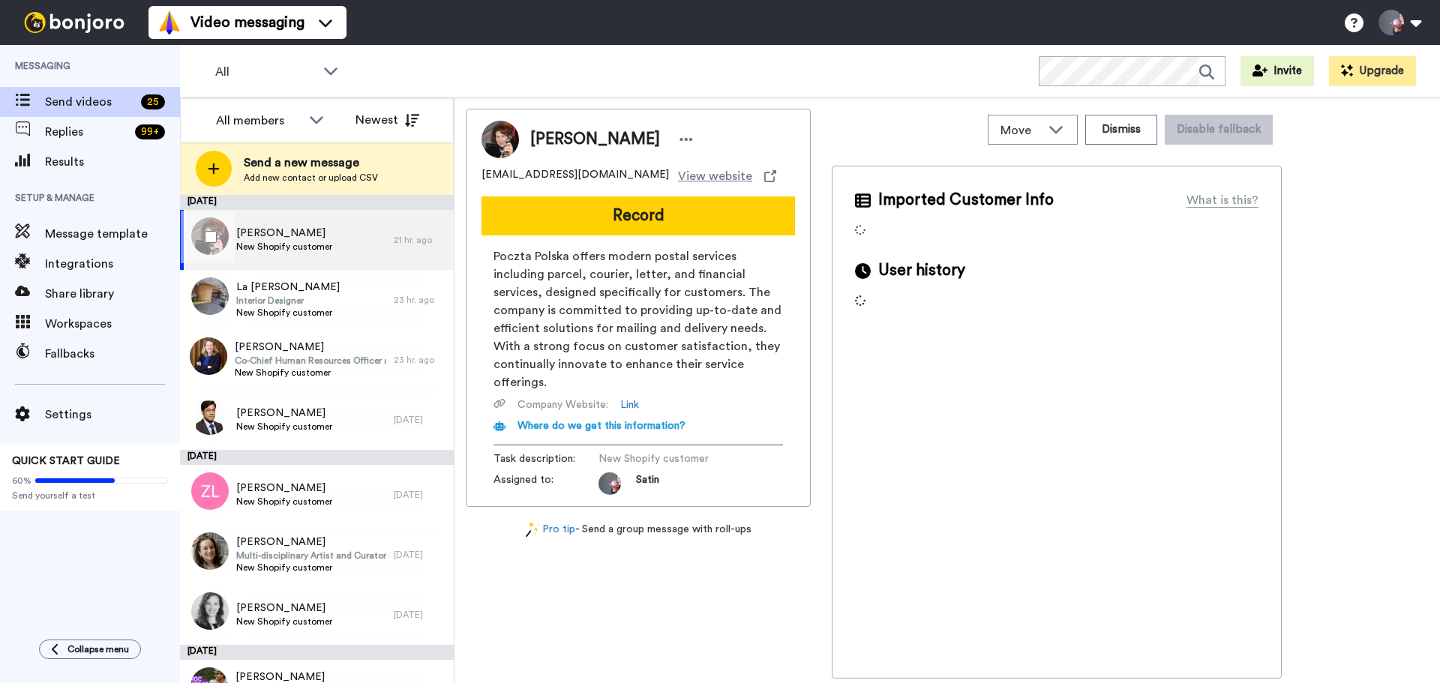
click at [300, 247] on span "New Shopify customer" at bounding box center [284, 247] width 96 height 12
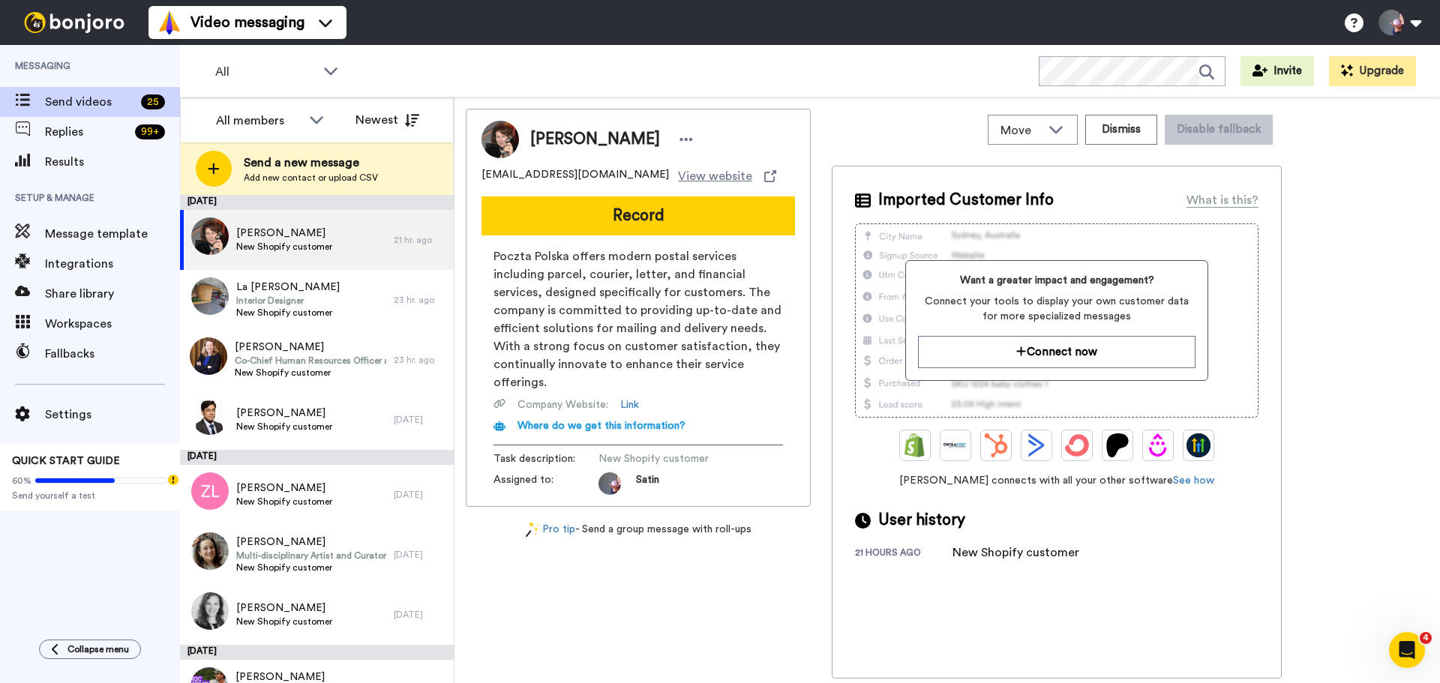
click at [500, 143] on img at bounding box center [501, 140] width 38 height 38
click at [761, 83] on div "All WORKSPACES View all All Onboarding Tasks Thanking Purchased + Add a new wor…" at bounding box center [810, 71] width 1260 height 53
click at [398, 298] on div "23 hr. ago" at bounding box center [420, 300] width 53 height 12
